Goal: Find specific page/section: Find specific page/section

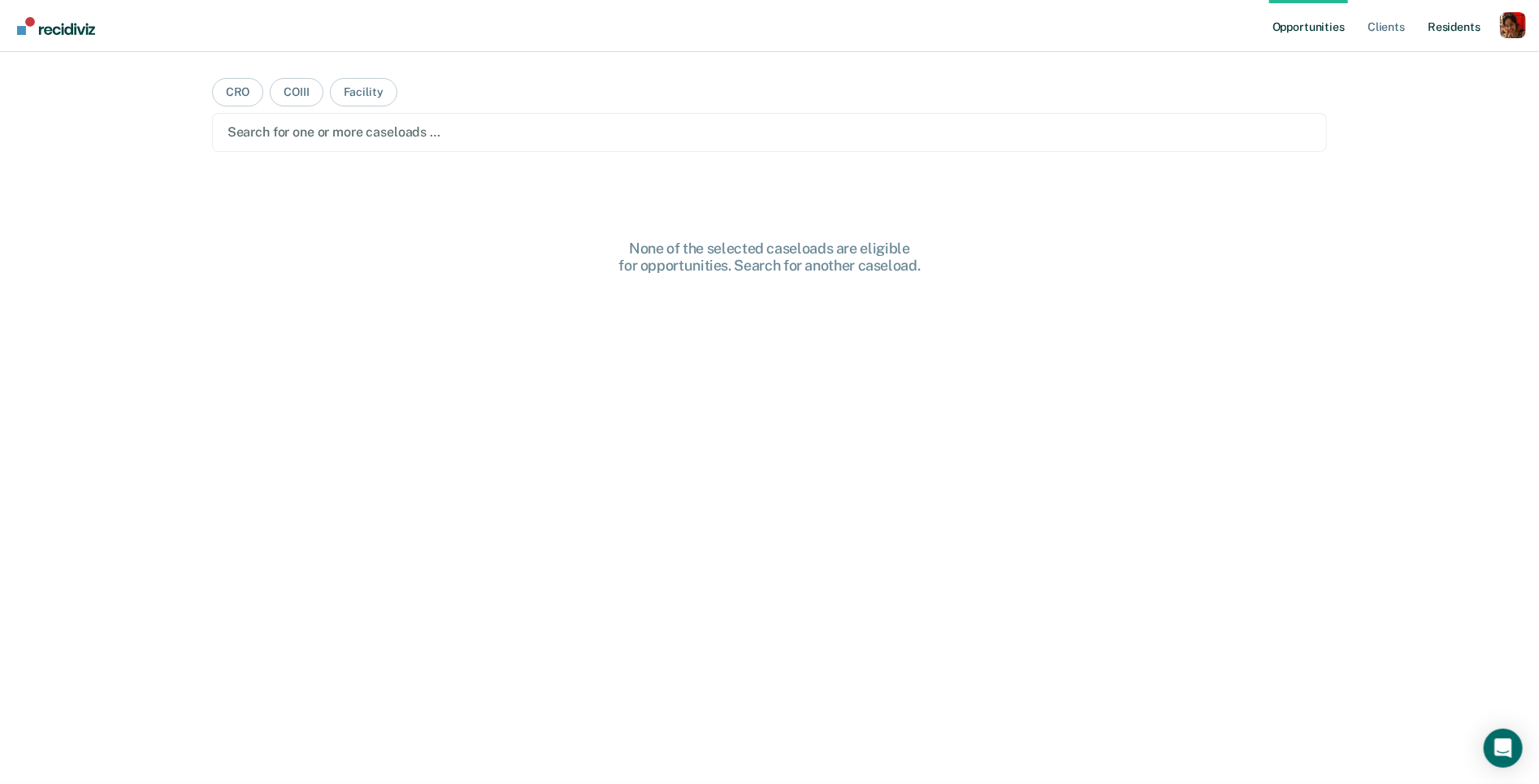
click at [1468, 23] on link "Resident s" at bounding box center [1454, 26] width 59 height 52
click at [1502, 28] on div "Profile dropdown button" at bounding box center [1512, 25] width 26 height 26
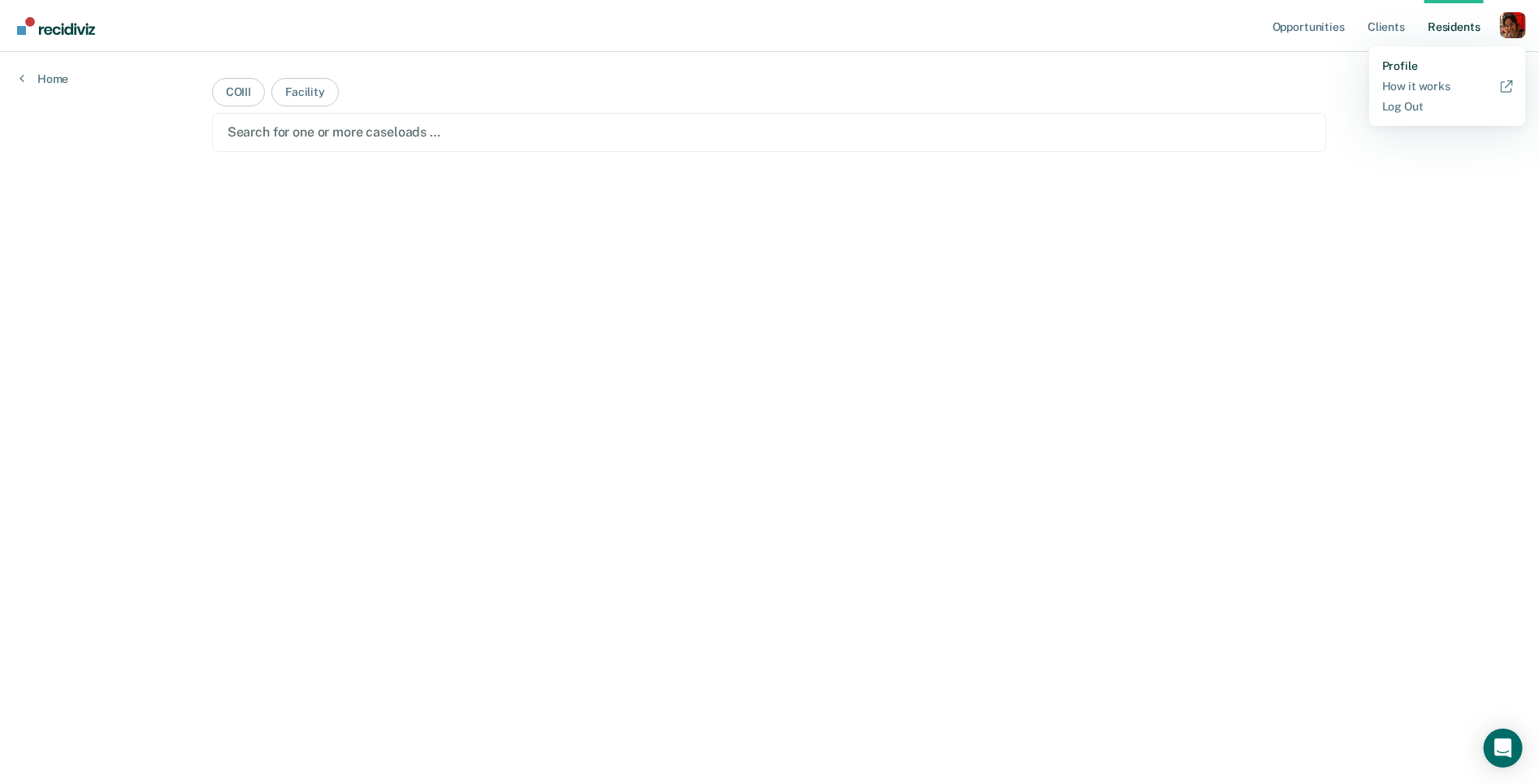
click at [1452, 65] on link "Profile" at bounding box center [1447, 65] width 131 height 13
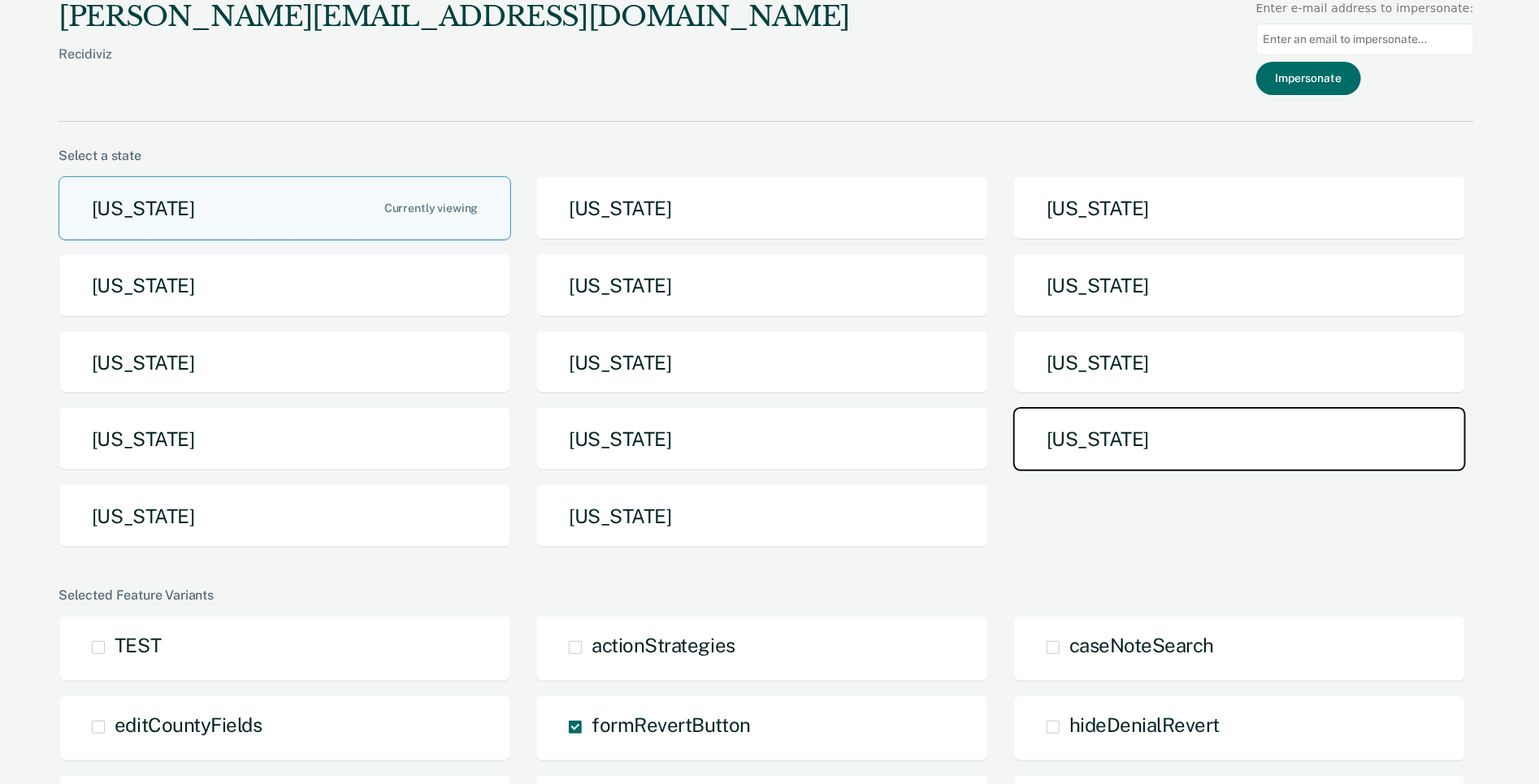
click at [1195, 454] on button "[US_STATE]" at bounding box center [1239, 439] width 452 height 64
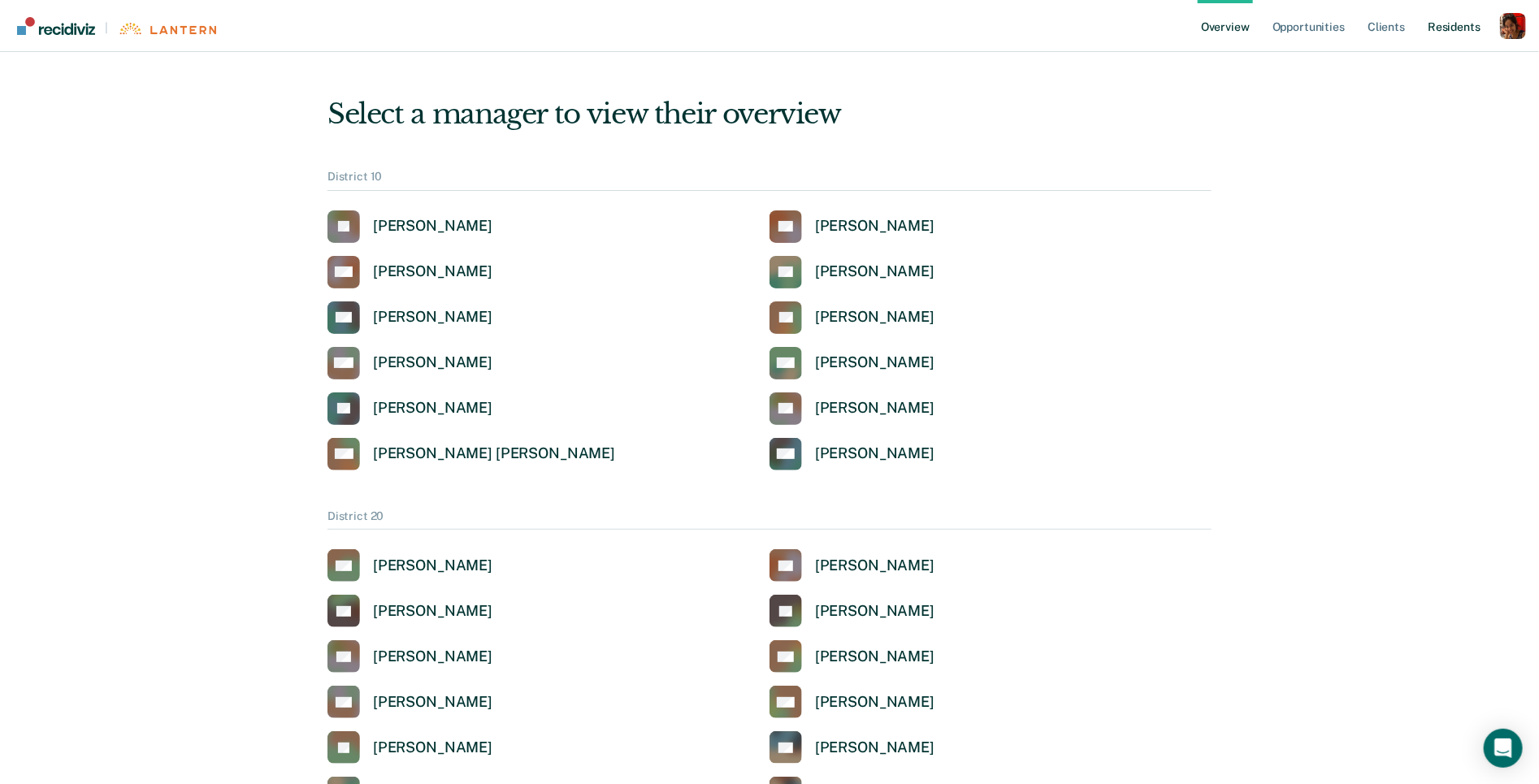
click at [1430, 31] on link "Resident s" at bounding box center [1454, 26] width 59 height 52
